Goal: Task Accomplishment & Management: Manage account settings

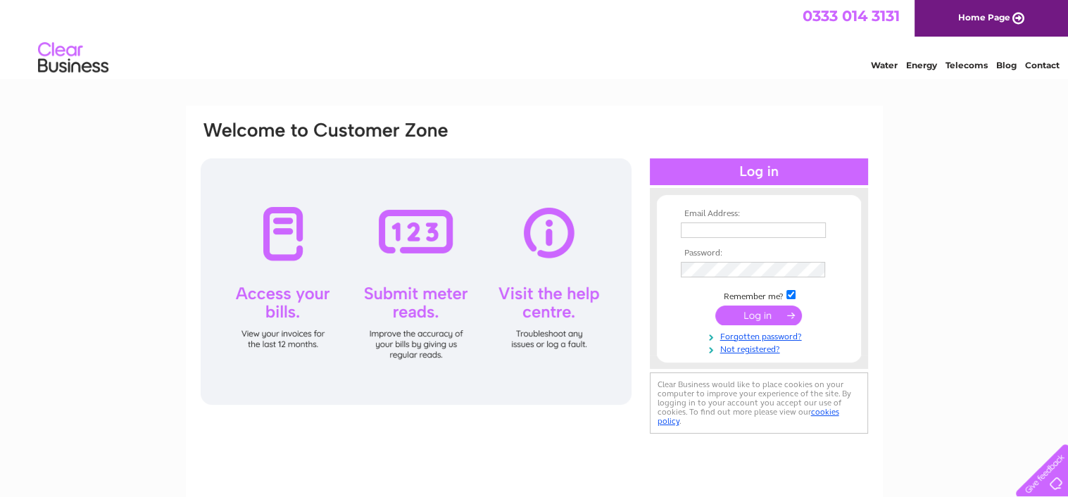
type input "jh.campbell@btconnect.com"
click at [770, 315] on input "submit" at bounding box center [758, 316] width 87 height 20
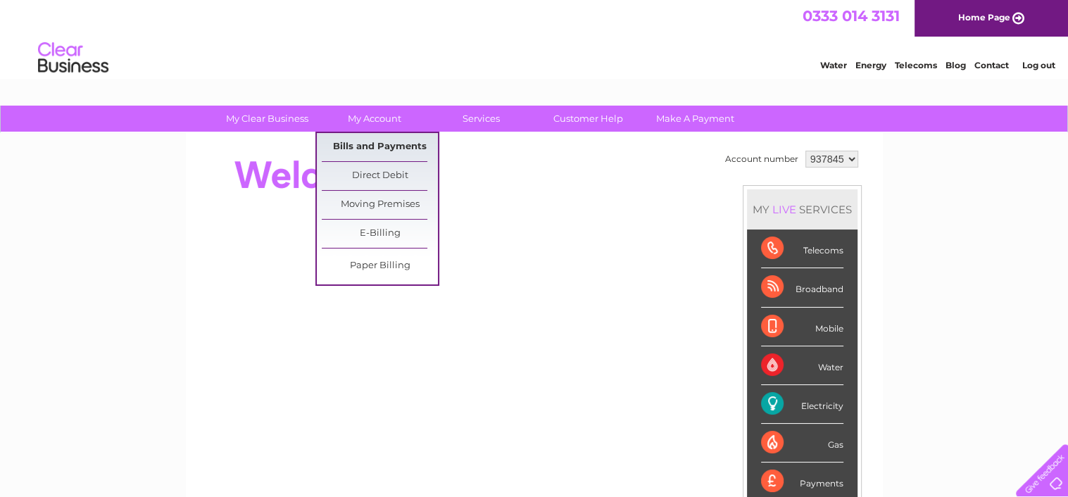
click at [389, 147] on link "Bills and Payments" at bounding box center [380, 147] width 116 height 28
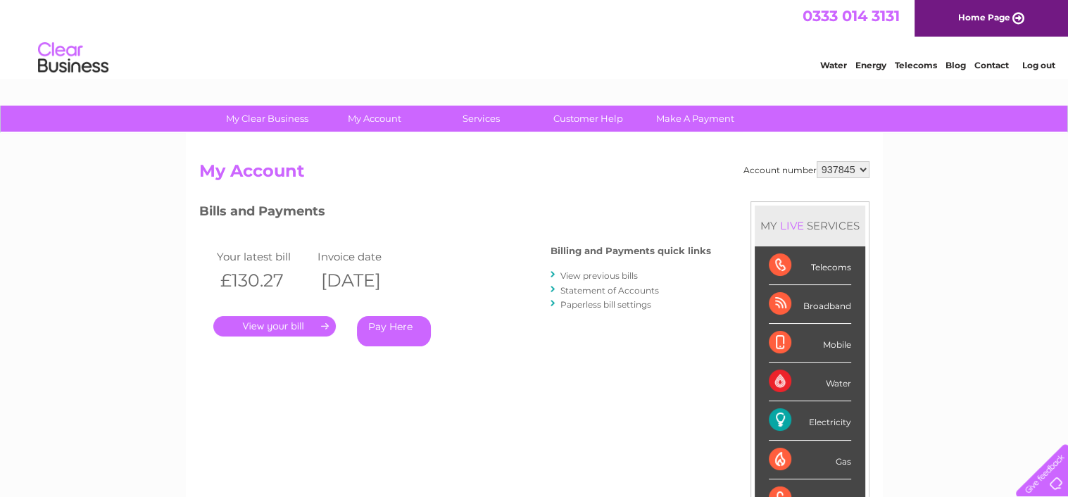
click at [292, 326] on link "." at bounding box center [274, 326] width 123 height 20
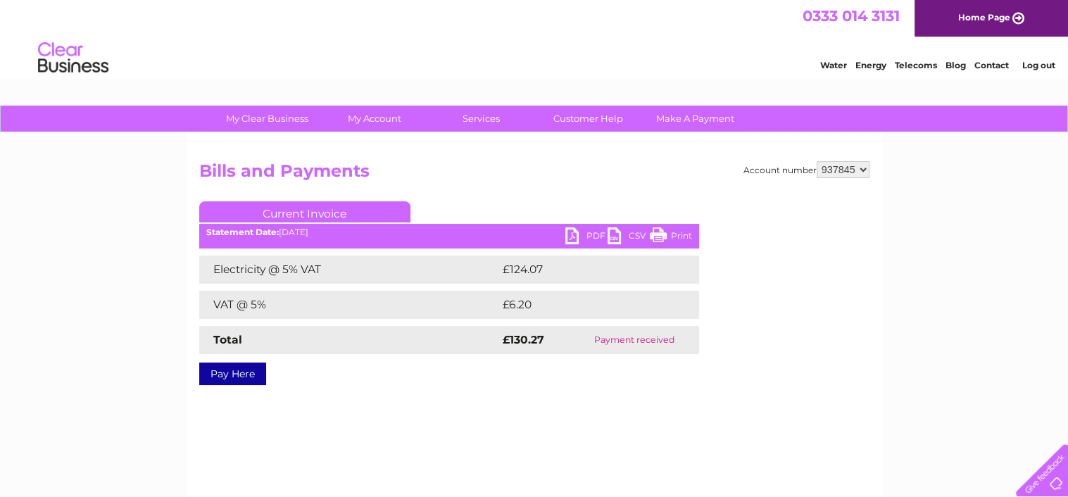
click at [1034, 65] on link "Log out" at bounding box center [1038, 65] width 33 height 11
